Goal: Task Accomplishment & Management: Manage account settings

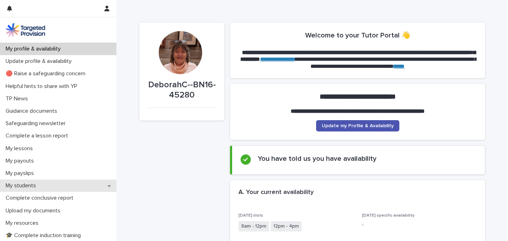
click at [28, 185] on p "My students" at bounding box center [22, 185] width 39 height 7
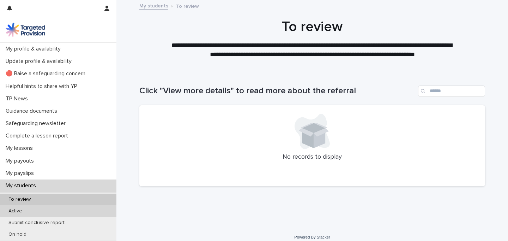
click at [19, 209] on p "Active" at bounding box center [15, 211] width 25 height 6
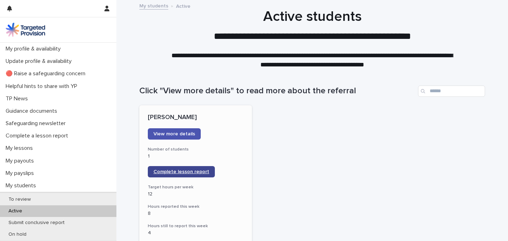
click at [173, 173] on span "Complete lesson report" at bounding box center [182, 171] width 56 height 5
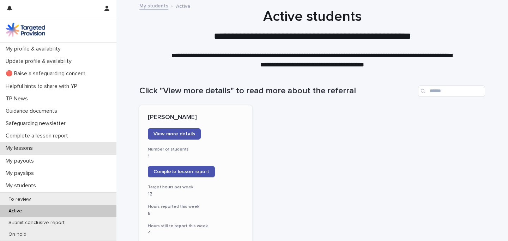
click at [28, 148] on p "My lessons" at bounding box center [21, 148] width 36 height 7
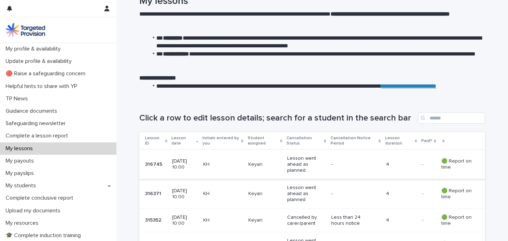
scroll to position [19, 0]
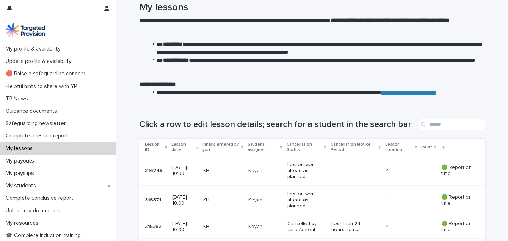
click at [184, 170] on p "[DATE] 10:00" at bounding box center [184, 171] width 25 height 12
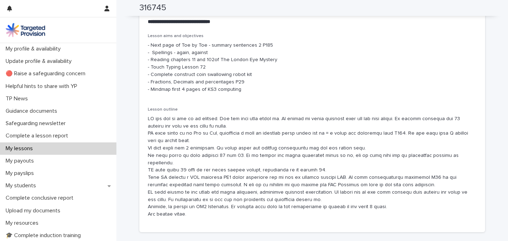
scroll to position [409, 0]
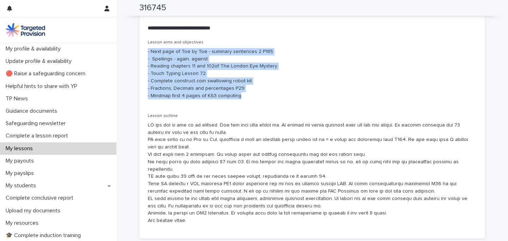
drag, startPoint x: 243, startPoint y: 97, endPoint x: 147, endPoint y: 53, distance: 105.7
click at [147, 53] on div "Lesson aims and objectives - Next page of Toe by Toe - summary sentences 2 P185…" at bounding box center [312, 139] width 346 height 198
copy p "- Next page of Toe by Toe - summary sentences 2 P185 - Spellings - again, again…"
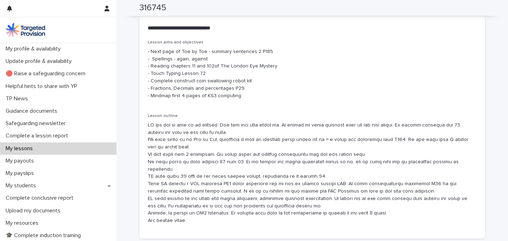
click at [199, 214] on p at bounding box center [312, 172] width 329 height 103
click at [190, 213] on p at bounding box center [312, 172] width 329 height 103
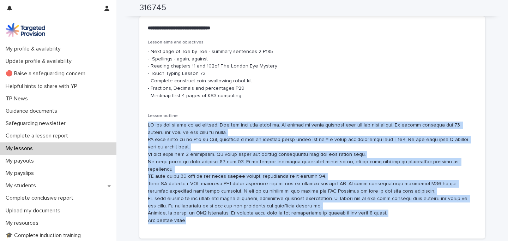
drag, startPoint x: 190, startPoint y: 213, endPoint x: 148, endPoint y: 125, distance: 97.9
click at [148, 125] on p at bounding box center [312, 172] width 329 height 103
copy p "KH got out of bed on my arrival. Mum had also just woken up. He wanted to start…"
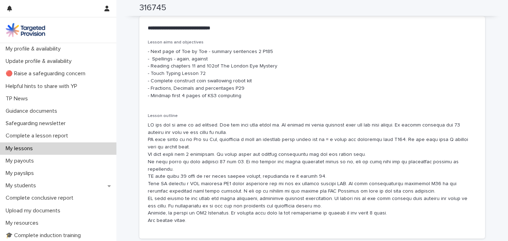
click at [251, 81] on p "- Next page of Toe by Toe - summary sentences 2 P185 - Spellings - again, again…" at bounding box center [312, 74] width 329 height 52
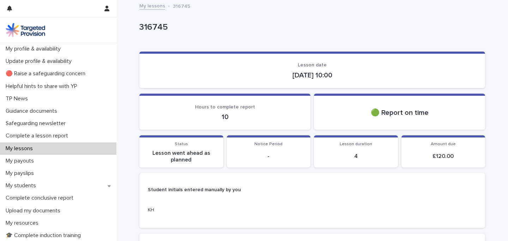
click at [32, 149] on p "My lessons" at bounding box center [21, 148] width 36 height 7
